Goal: Transaction & Acquisition: Obtain resource

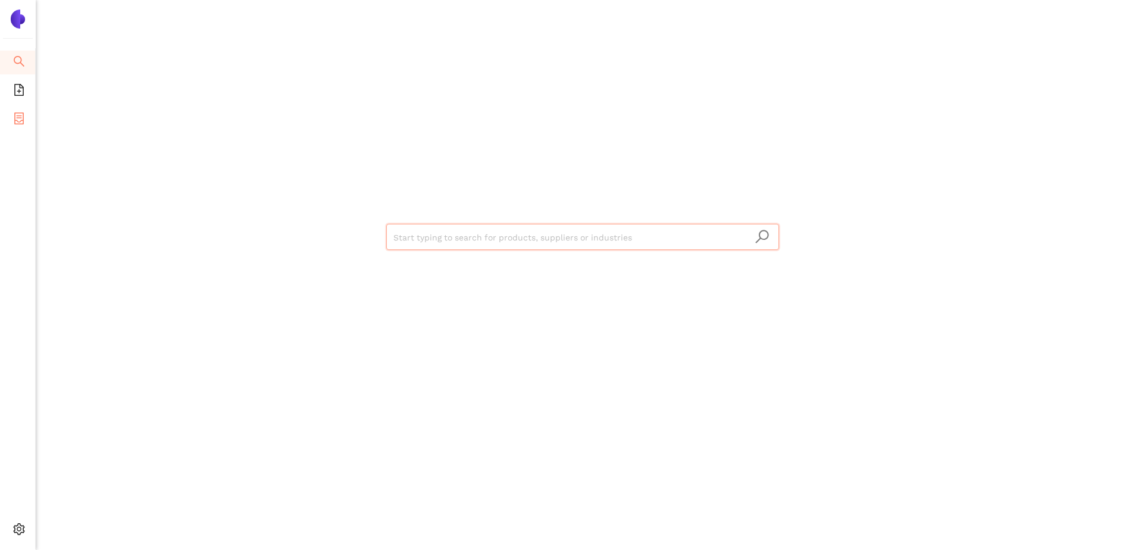
click at [14, 123] on icon "container" at bounding box center [19, 119] width 12 height 12
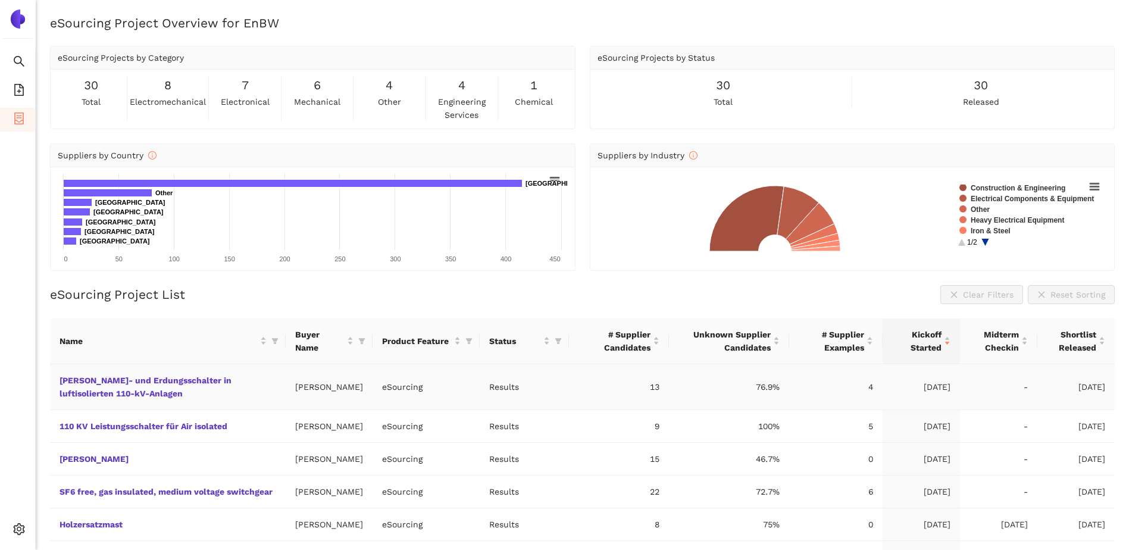
scroll to position [119, 0]
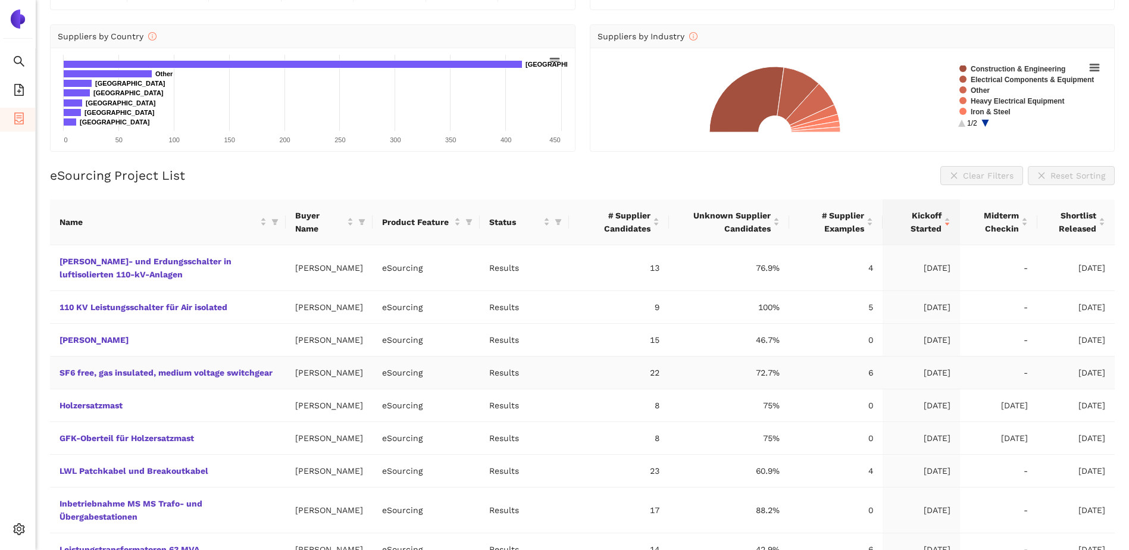
click at [86, 379] on td "SF6 free, gas insulated, medium voltage switchgear" at bounding box center [168, 373] width 236 height 33
click at [0, 0] on link "SF6 free, gas insulated, medium voltage switchgear" at bounding box center [0, 0] width 0 height 0
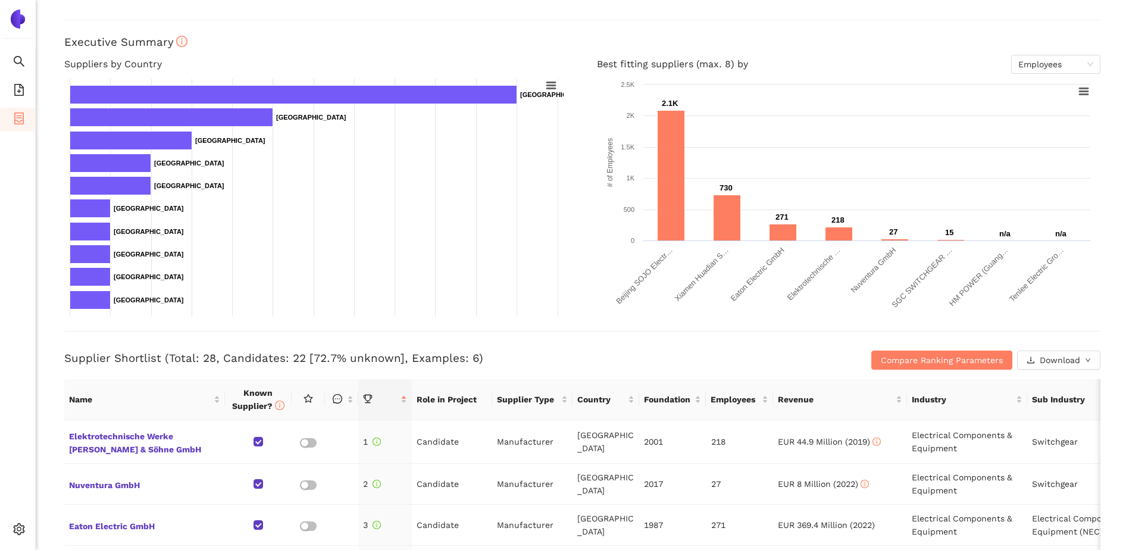
scroll to position [179, 0]
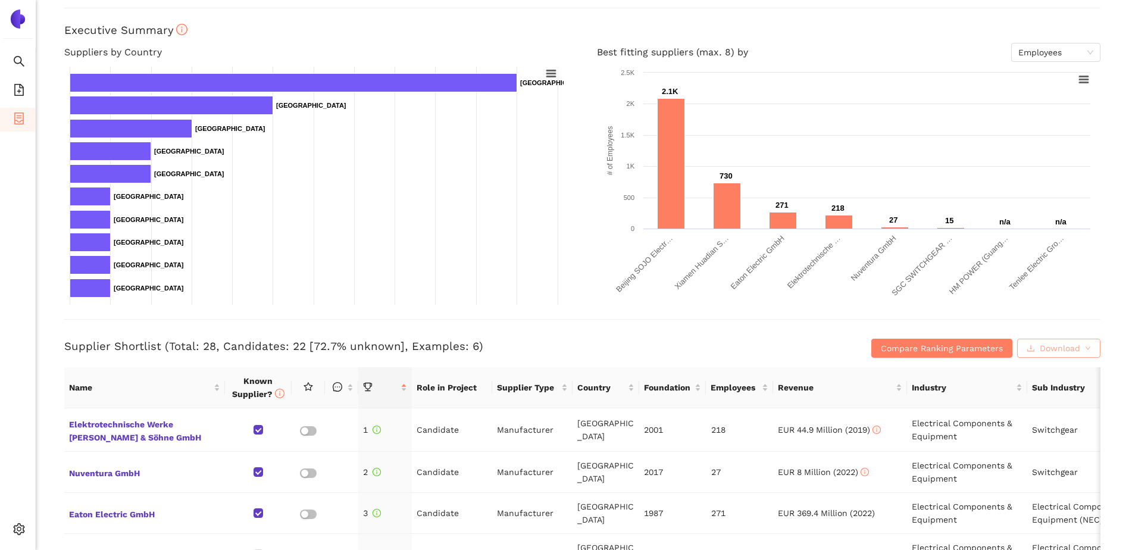
click at [1062, 349] on span "Download" at bounding box center [1060, 348] width 40 height 13
click at [1047, 404] on span "XLSX" at bounding box center [1048, 399] width 20 height 13
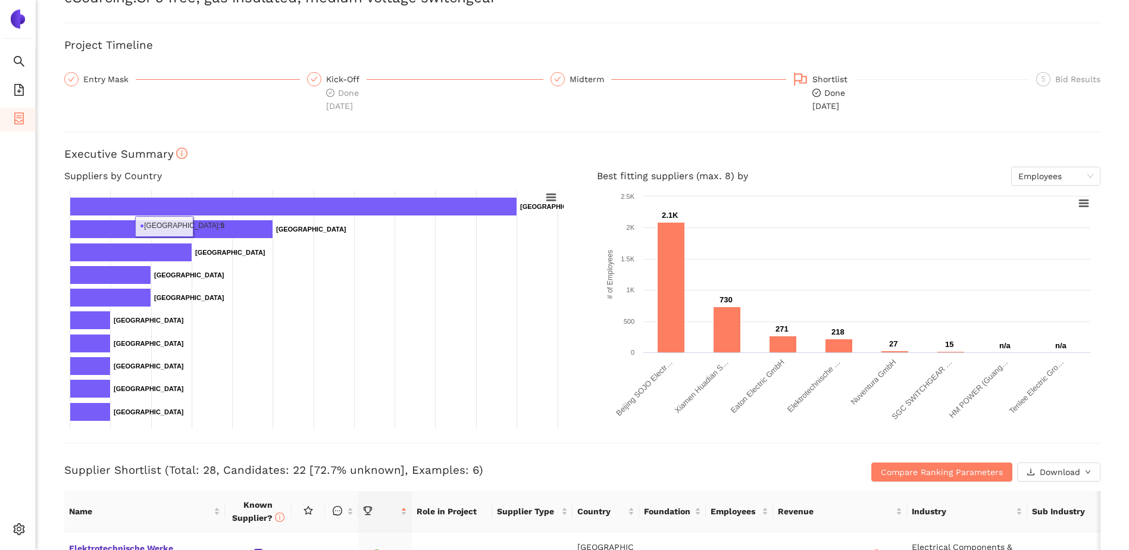
scroll to position [0, 0]
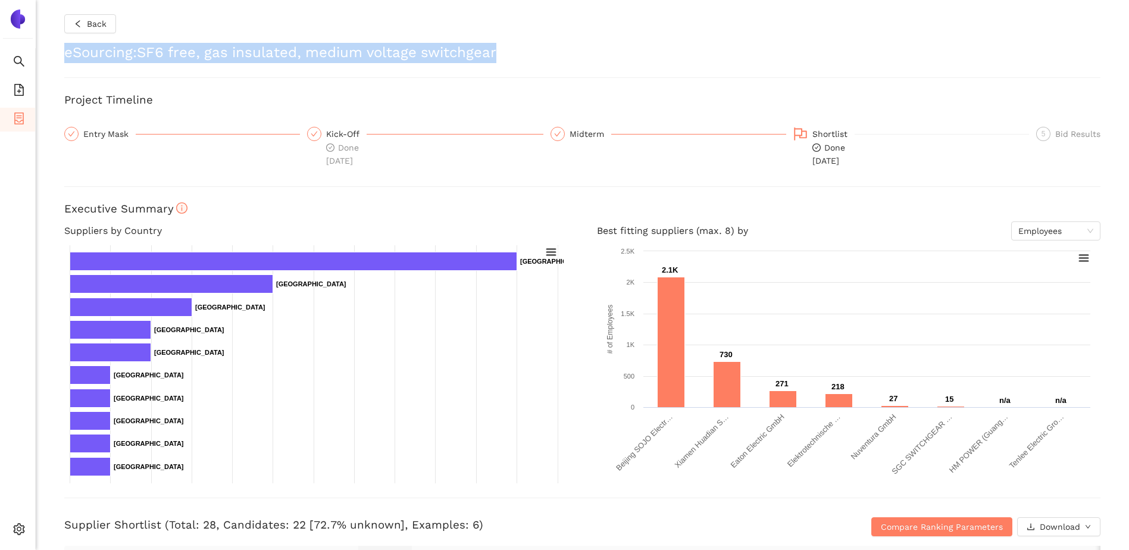
drag, startPoint x: 66, startPoint y: 52, endPoint x: 544, endPoint y: 38, distance: 478.2
click at [544, 38] on div "Back eSourcing : SF6 free, gas insulated, medium voltage switchgear Project Tim…" at bounding box center [583, 275] width 1094 height 550
click at [220, 57] on h2 "eSourcing : SF6 free, gas insulated, medium voltage switchgear" at bounding box center [582, 53] width 1036 height 20
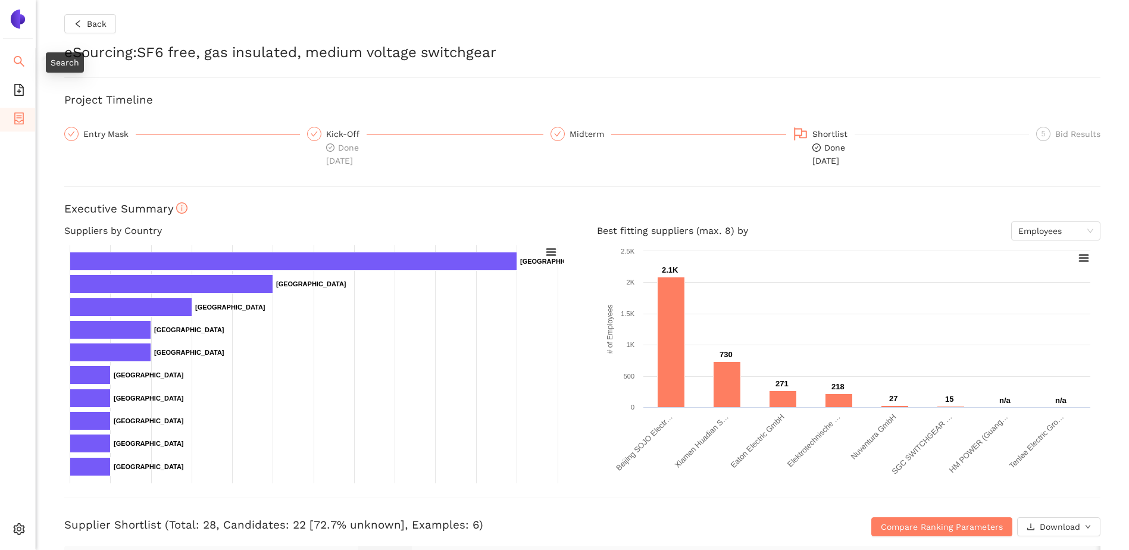
click at [21, 63] on icon "search" at bounding box center [19, 61] width 11 height 11
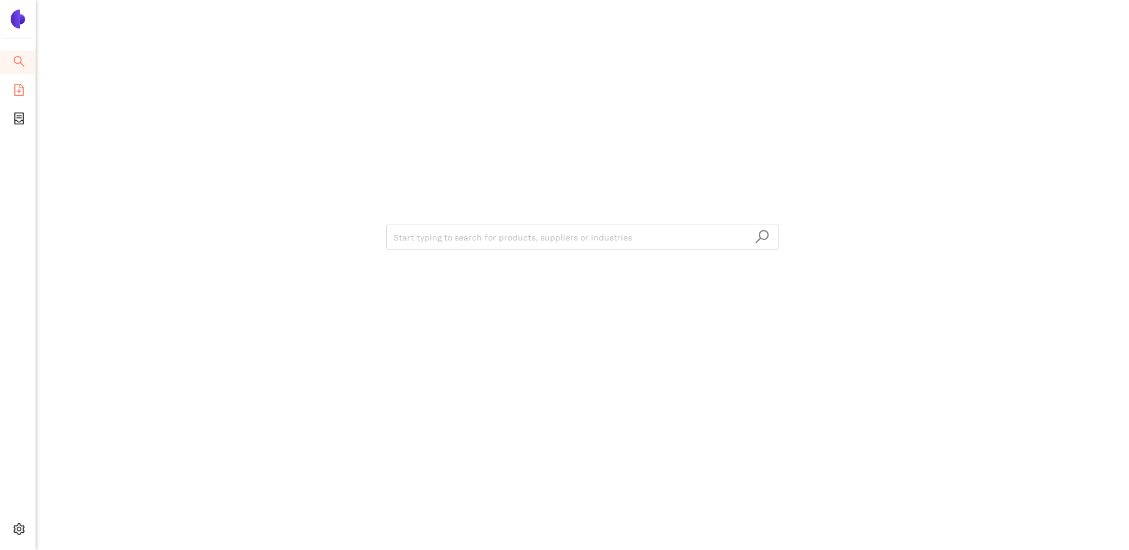
click at [18, 86] on icon "file-add" at bounding box center [19, 90] width 12 height 12
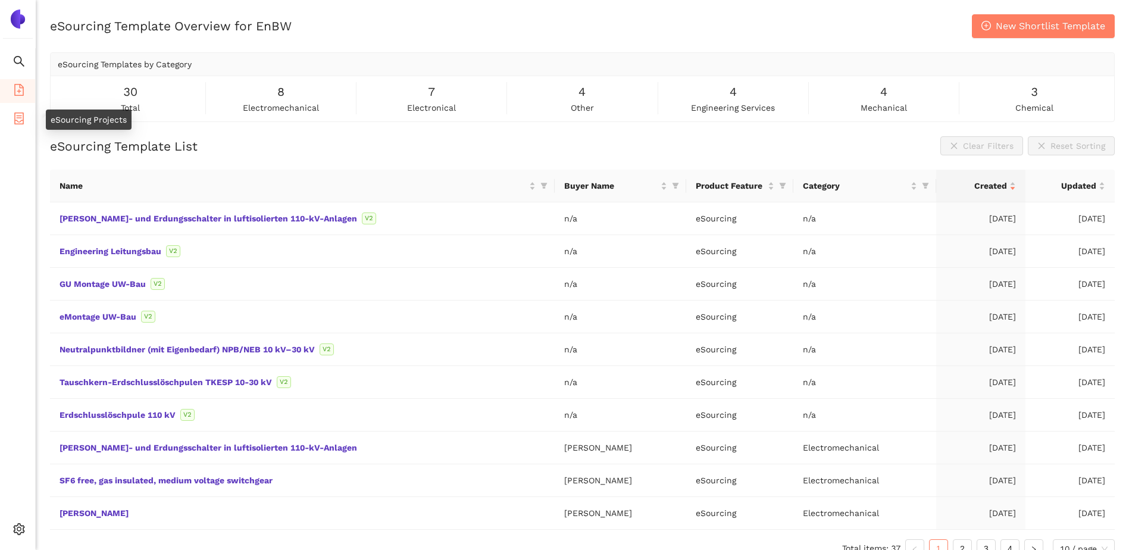
click at [23, 120] on icon "container" at bounding box center [19, 119] width 10 height 12
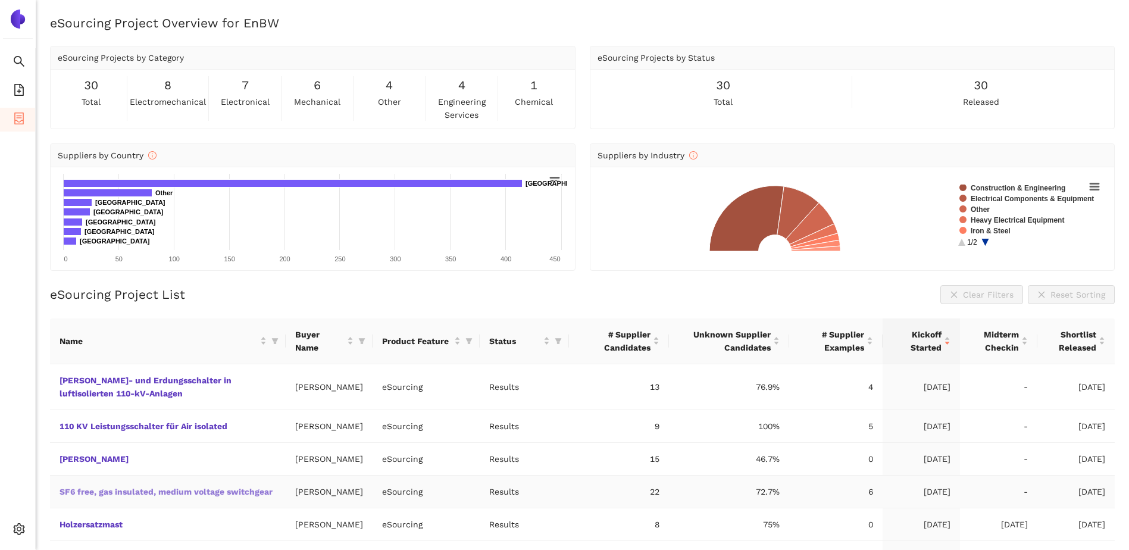
click at [0, 0] on link "SF6 free, gas insulated, medium voltage switchgear" at bounding box center [0, 0] width 0 height 0
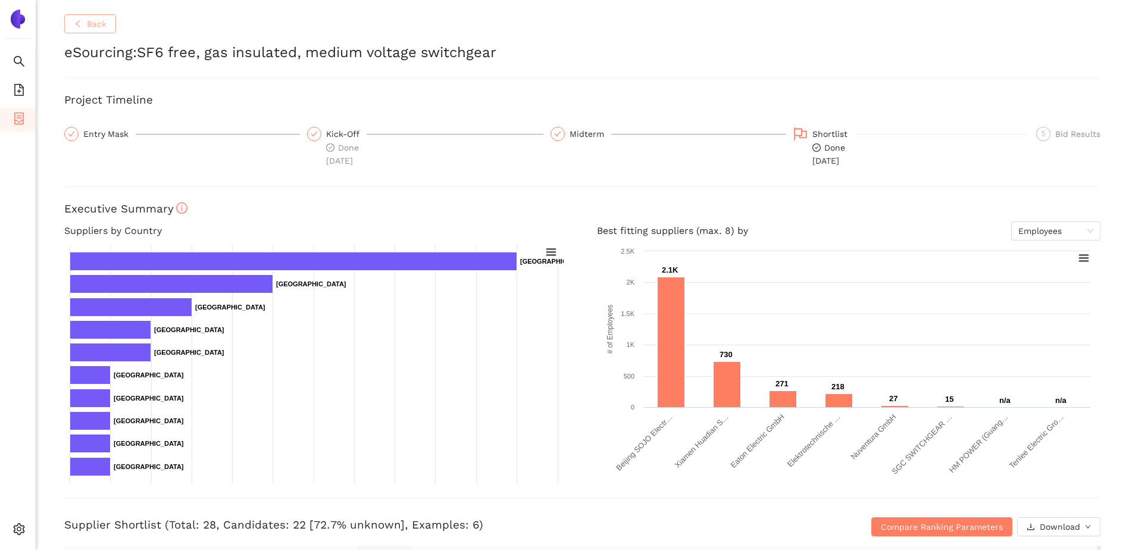
click at [74, 24] on icon "left" at bounding box center [78, 24] width 8 height 8
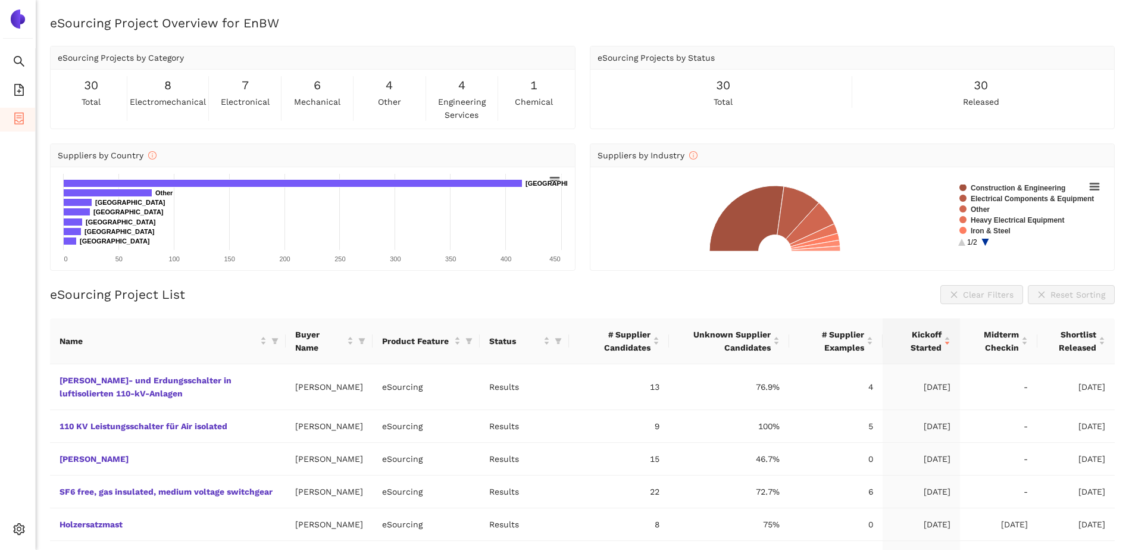
scroll to position [60, 0]
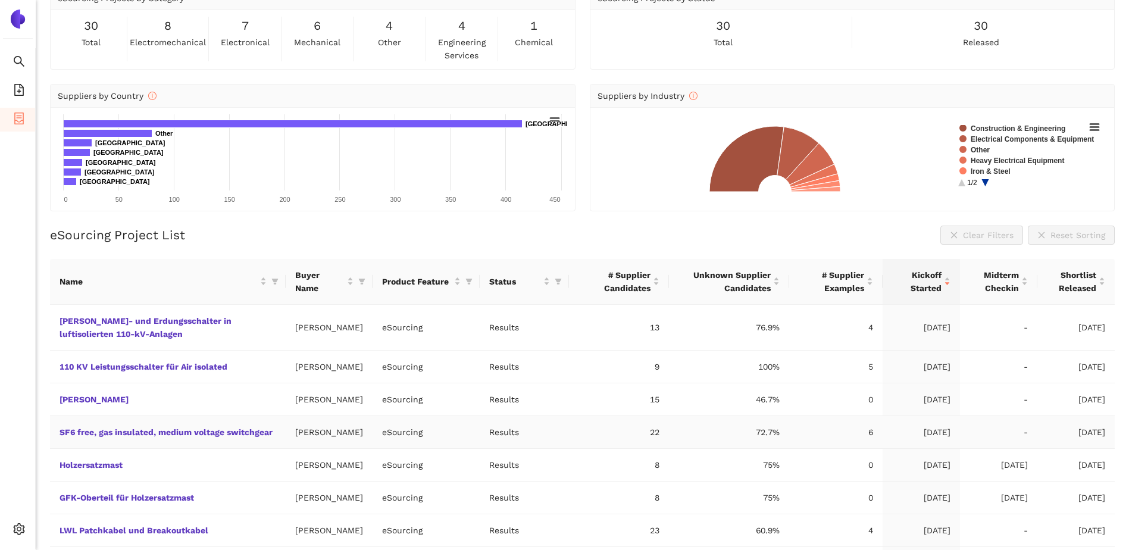
click at [94, 440] on td "SF6 free, gas insulated, medium voltage switchgear" at bounding box center [168, 432] width 236 height 33
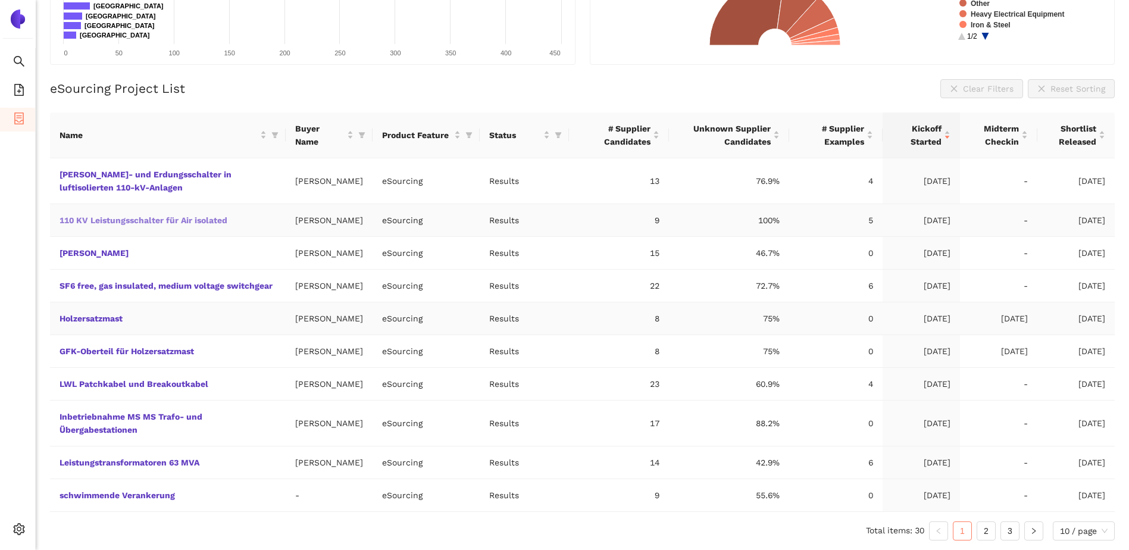
scroll to position [232, 0]
click at [988, 532] on link "2" at bounding box center [986, 531] width 18 height 18
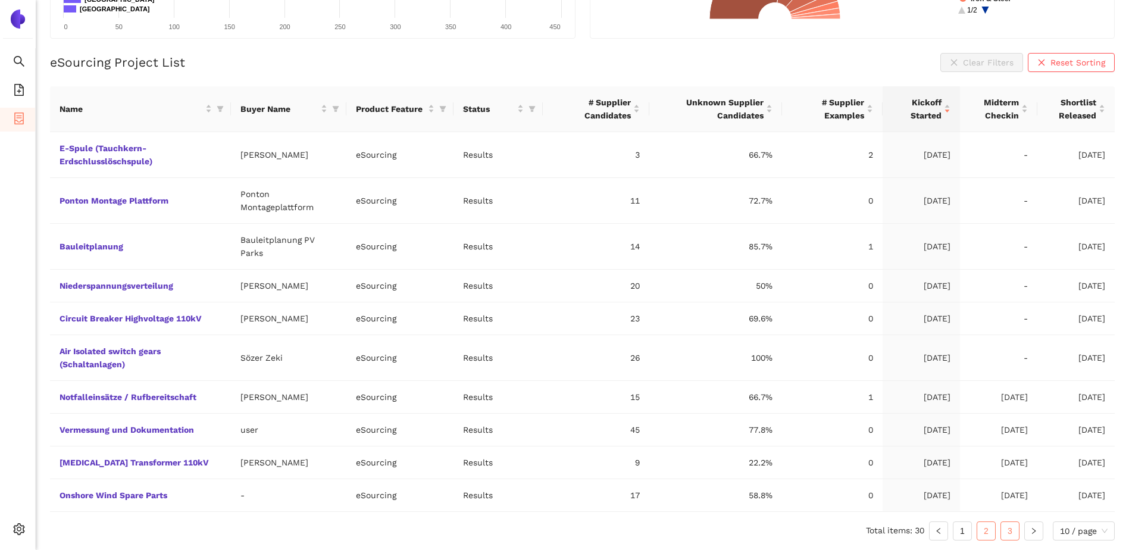
click at [1008, 536] on link "3" at bounding box center [1010, 531] width 18 height 18
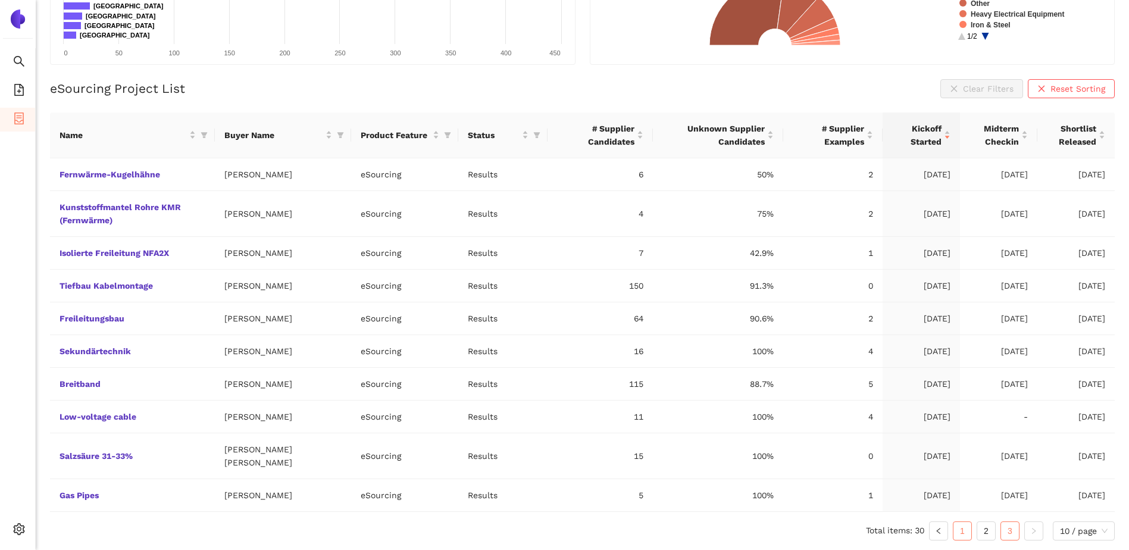
click at [962, 530] on link "1" at bounding box center [963, 531] width 18 height 18
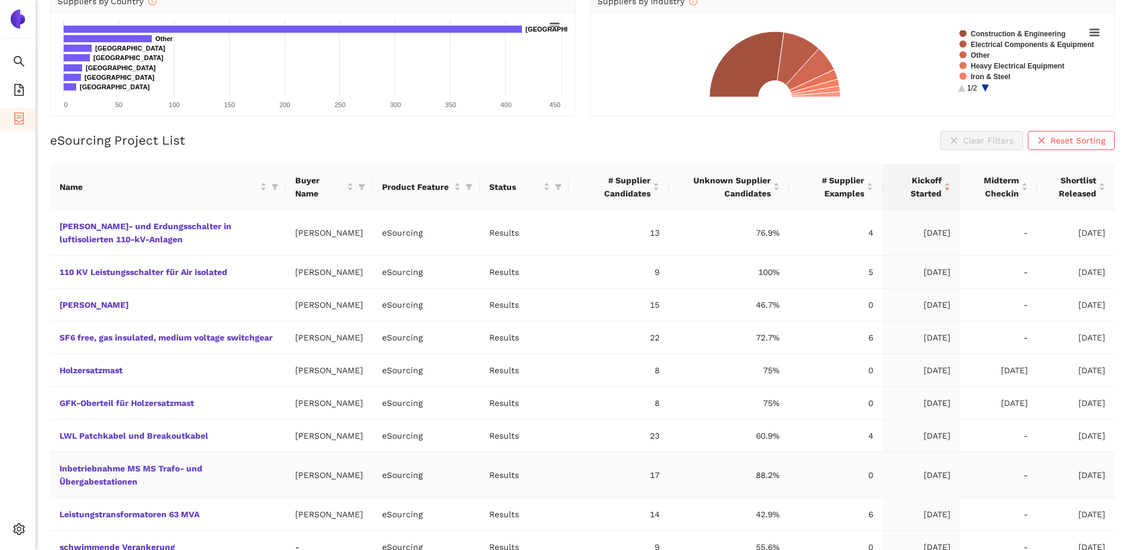
scroll to position [40, 0]
